Goal: Information Seeking & Learning: Learn about a topic

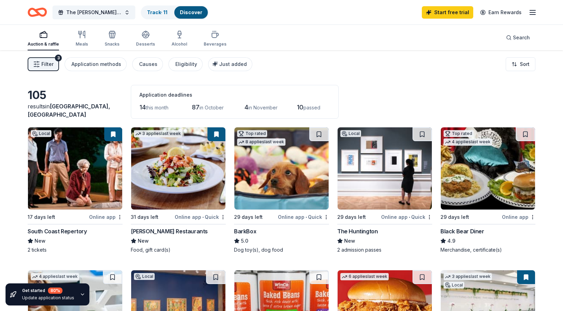
click at [56, 66] on button "Filter 3" at bounding box center [43, 64] width 31 height 14
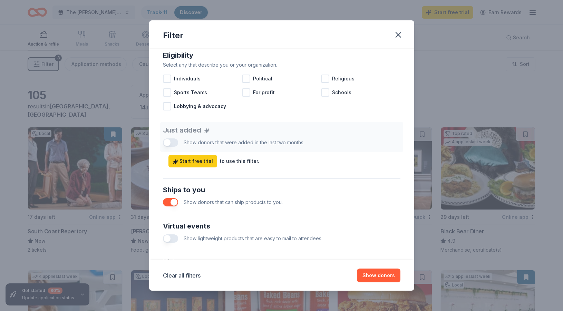
scroll to position [202, 0]
click at [171, 240] on button "button" at bounding box center [170, 238] width 15 height 8
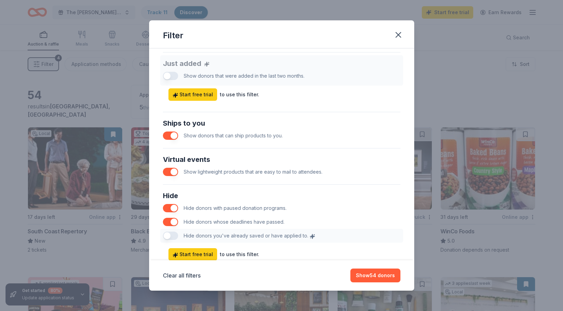
scroll to position [273, 0]
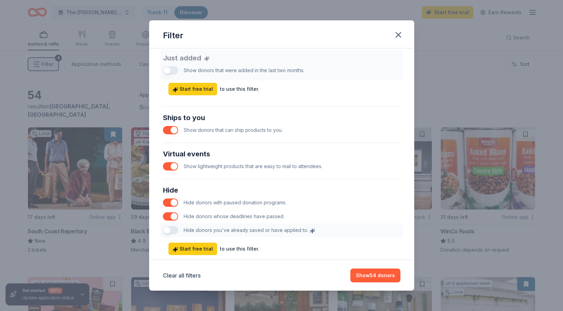
click at [173, 231] on div "Hide Hide donors with paused donation programs. Hide donors whose deadlines hav…" at bounding box center [281, 211] width 243 height 58
click at [169, 229] on div "Hide Hide donors with paused donation programs. Hide donors whose deadlines hav…" at bounding box center [281, 211] width 243 height 58
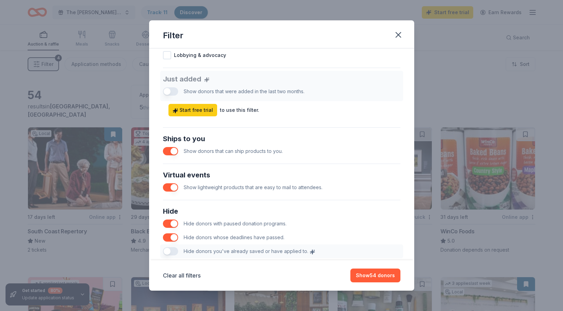
scroll to position [251, 0]
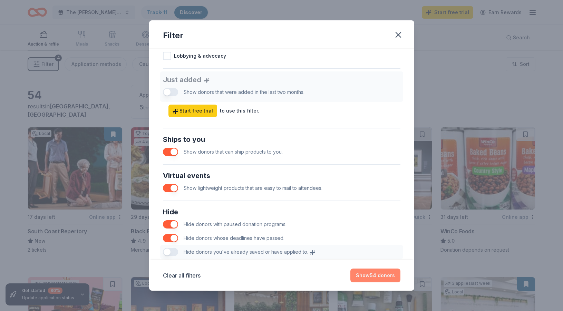
click at [367, 278] on button "Show 54 donors" at bounding box center [375, 276] width 50 height 14
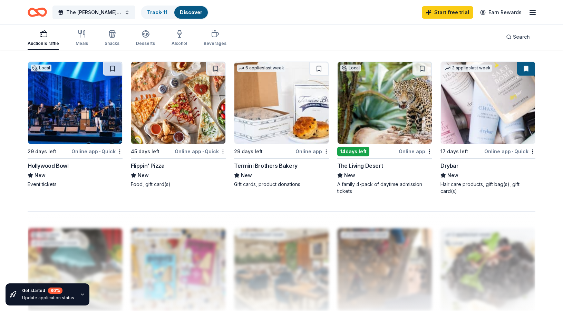
scroll to position [581, 0]
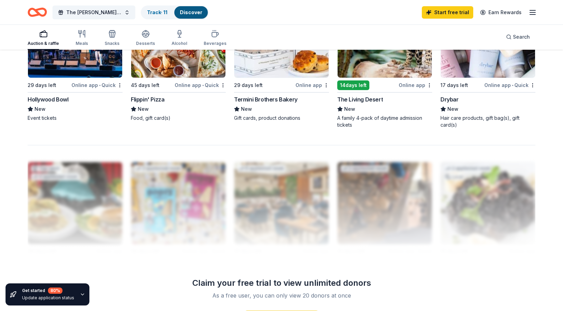
click at [452, 98] on div "Drybar" at bounding box center [449, 99] width 18 height 8
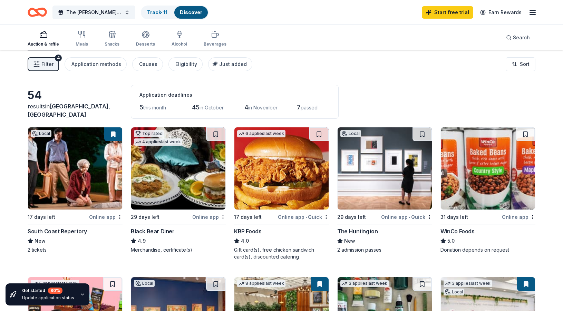
click at [55, 66] on button "Filter 4" at bounding box center [43, 64] width 31 height 14
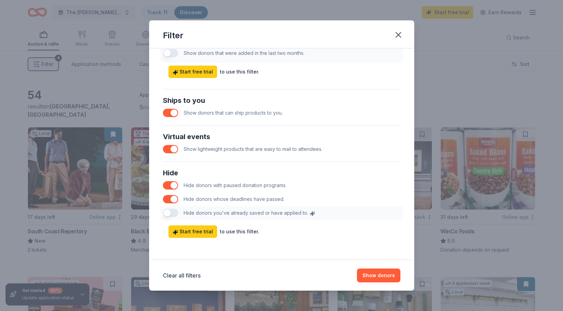
scroll to position [290, 0]
click at [171, 148] on button "button" at bounding box center [170, 149] width 15 height 8
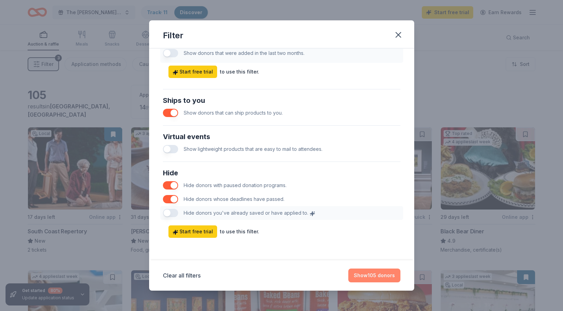
click at [382, 276] on button "Show 105 donors" at bounding box center [374, 276] width 52 height 14
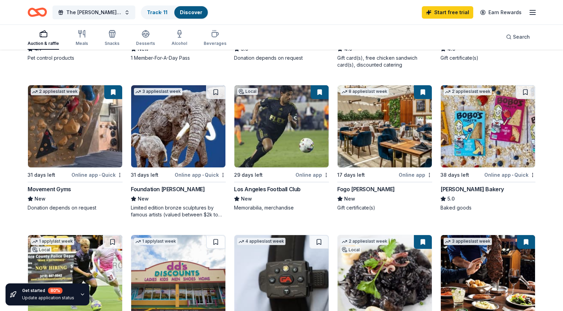
scroll to position [338, 0]
